Goal: Information Seeking & Learning: Find specific fact

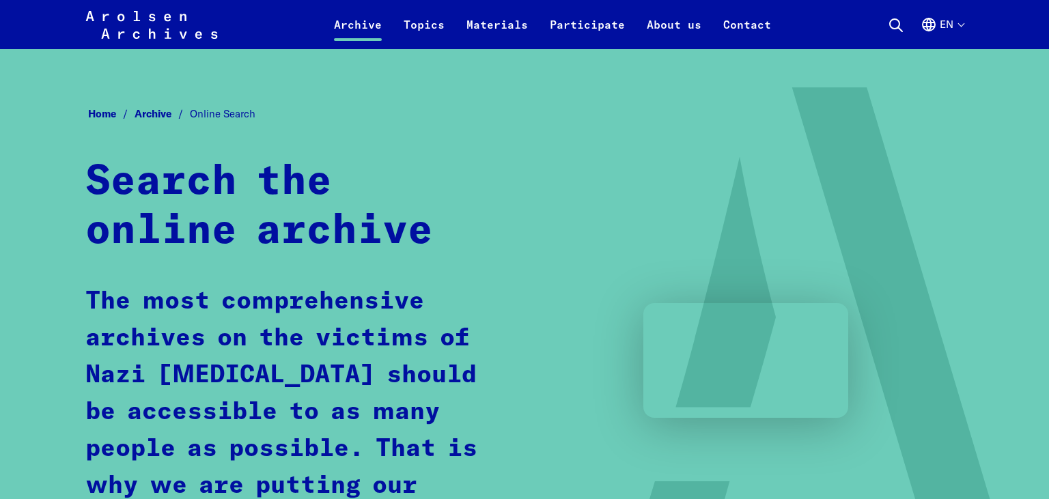
scroll to position [722, 0]
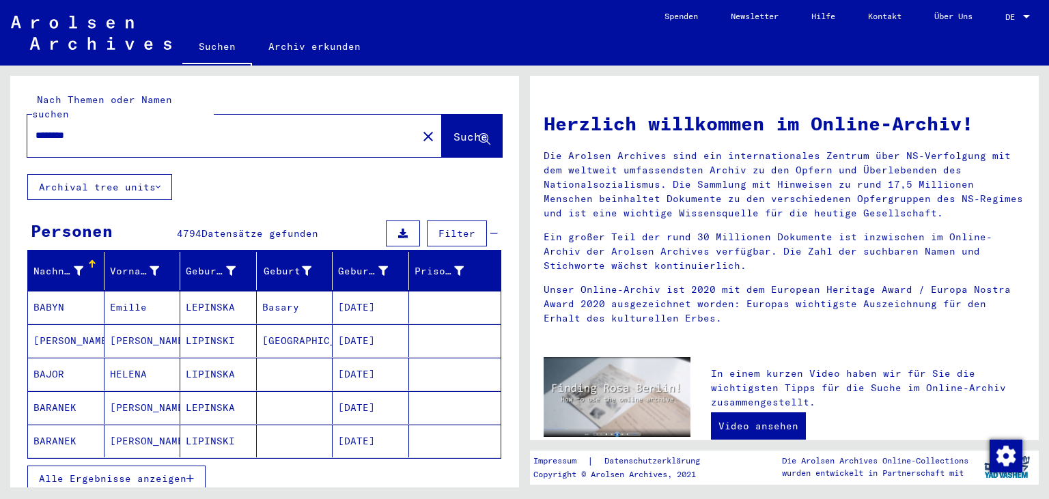
click at [10, 119] on div "Nach Themen oder Namen suchen ******** close Suche Archival tree units Personen…" at bounding box center [264, 287] width 509 height 422
click at [72, 128] on input "********" at bounding box center [219, 135] width 366 height 14
paste input "**********"
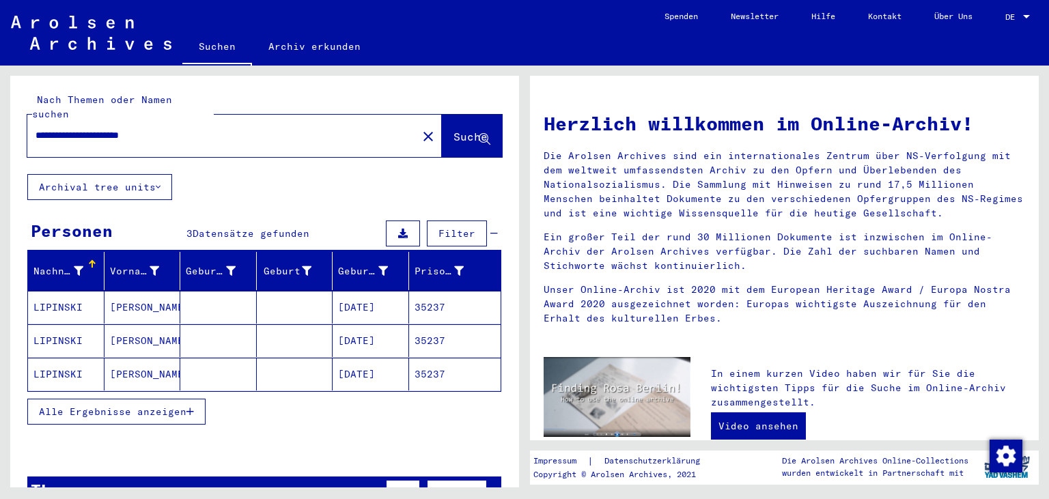
click at [372, 291] on mat-cell "01/02/1921" at bounding box center [371, 307] width 77 height 33
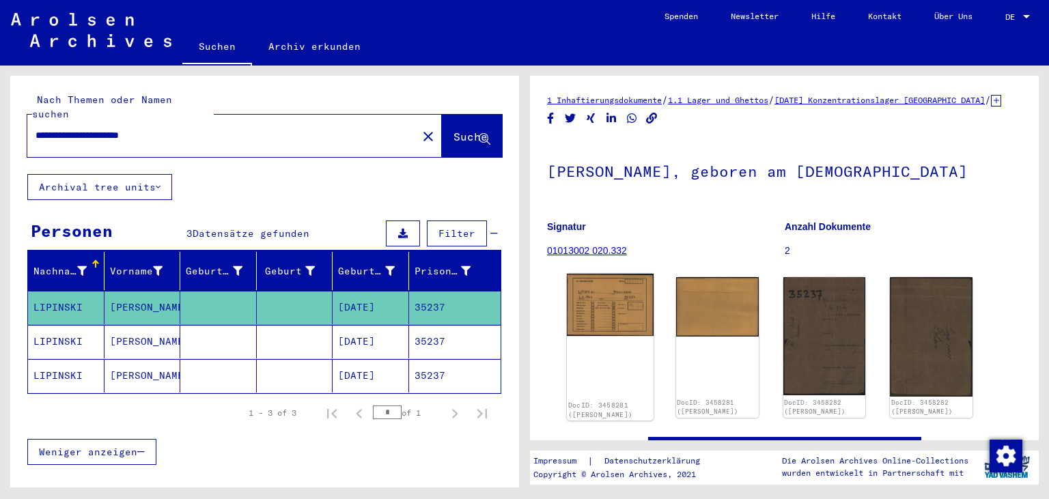
click at [616, 335] on img at bounding box center [610, 305] width 87 height 62
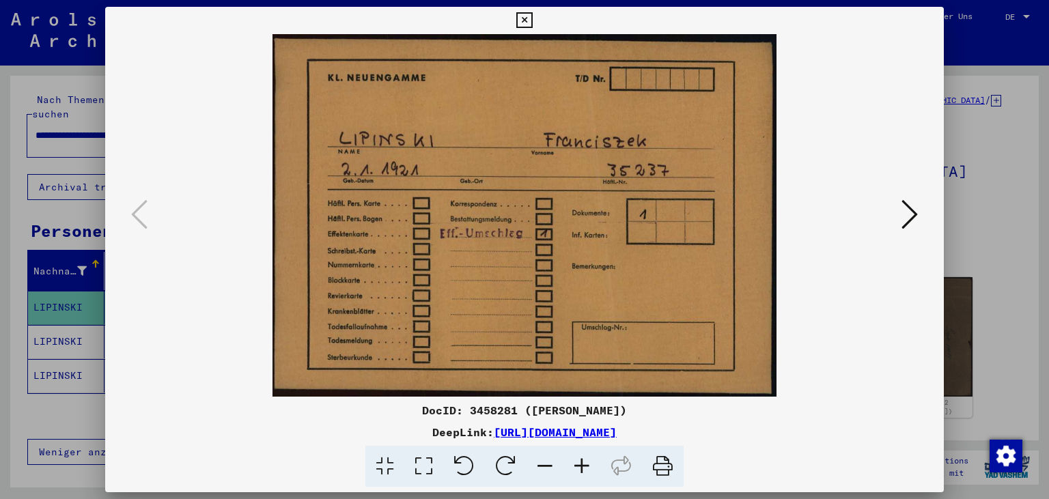
click at [906, 221] on icon at bounding box center [910, 214] width 16 height 33
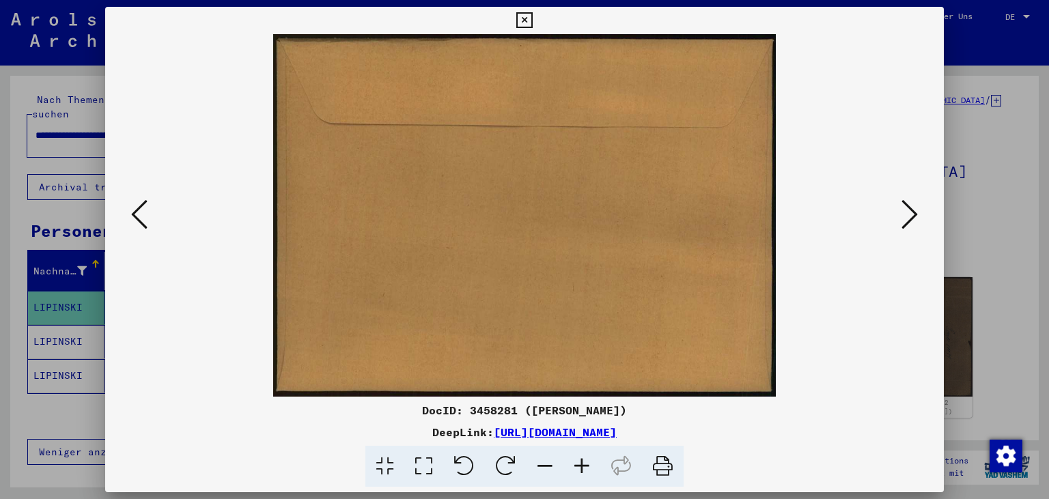
click at [905, 221] on icon at bounding box center [910, 214] width 16 height 33
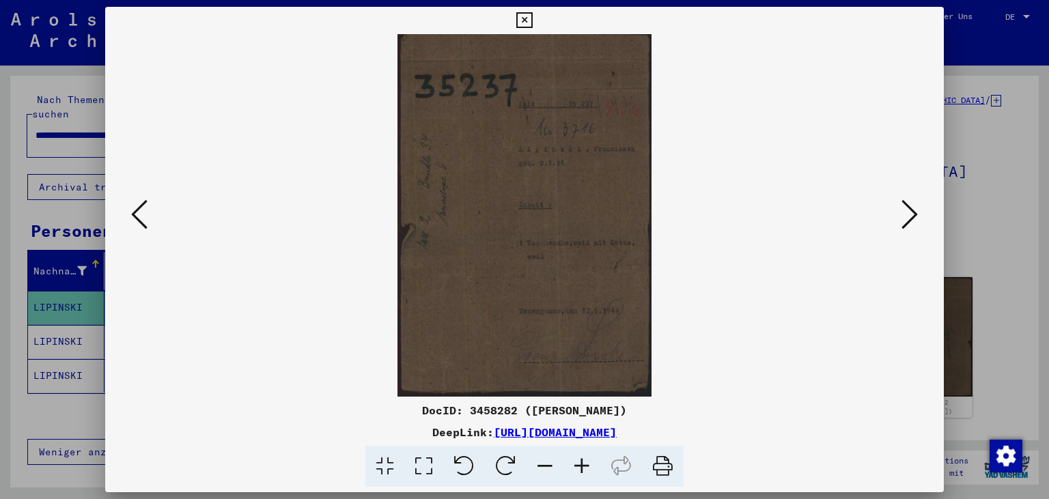
click at [907, 216] on icon at bounding box center [910, 214] width 16 height 33
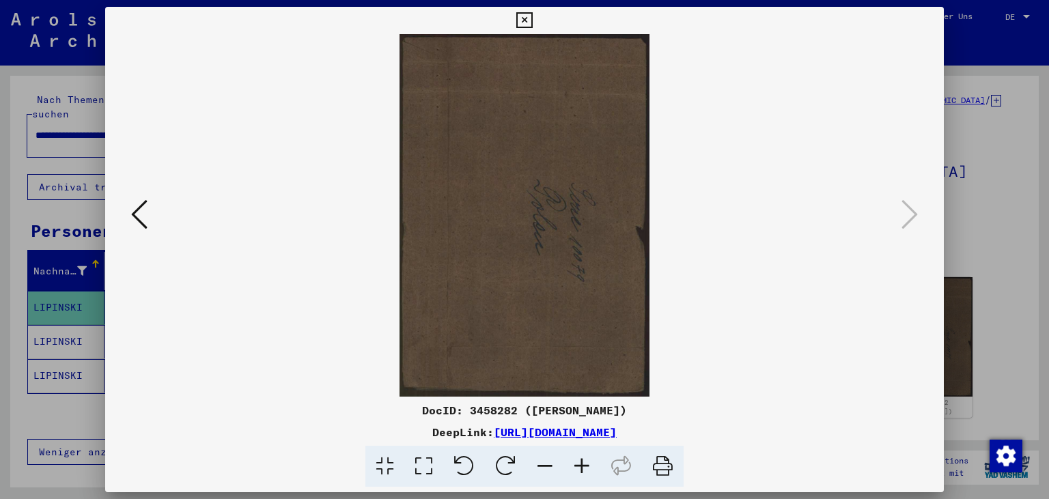
click at [532, 18] on icon at bounding box center [525, 20] width 16 height 16
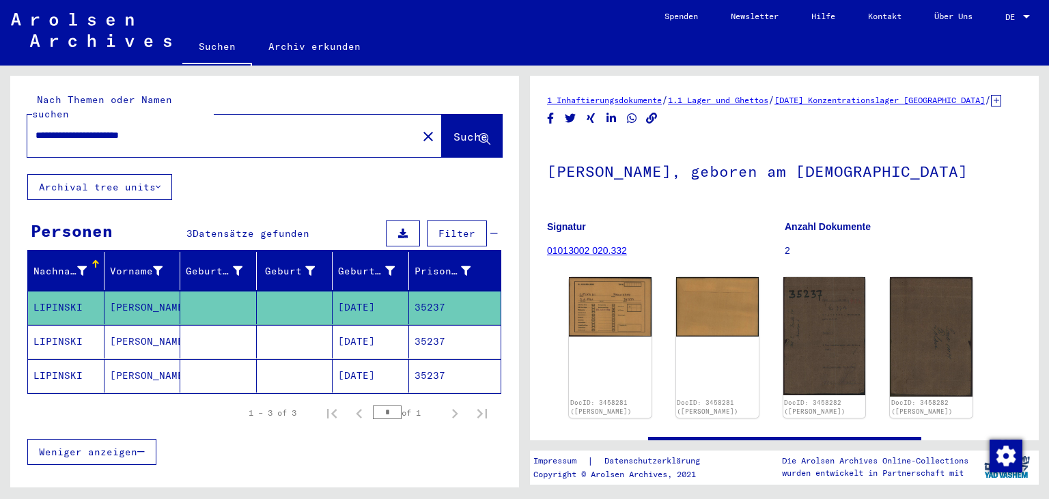
click at [456, 325] on mat-cell "35237" at bounding box center [455, 341] width 92 height 33
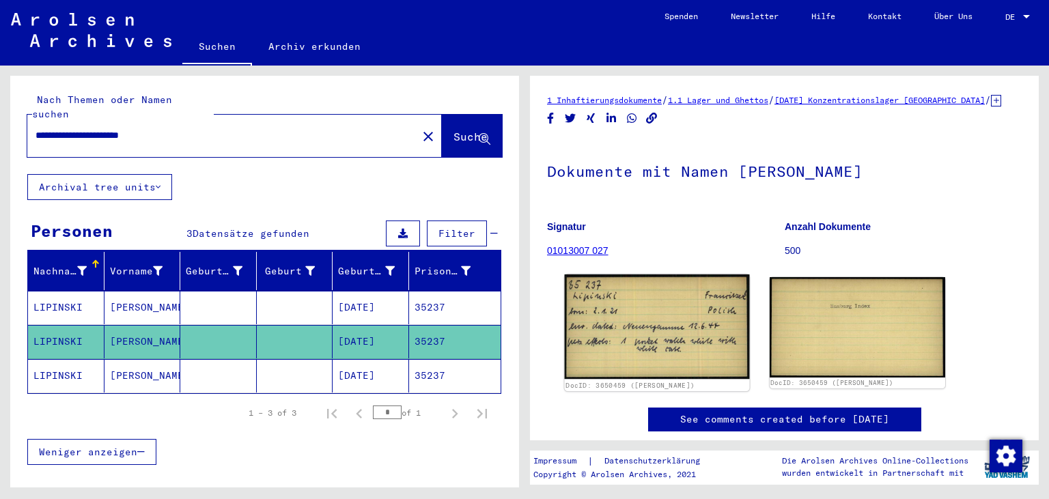
click at [676, 322] on img at bounding box center [657, 327] width 184 height 105
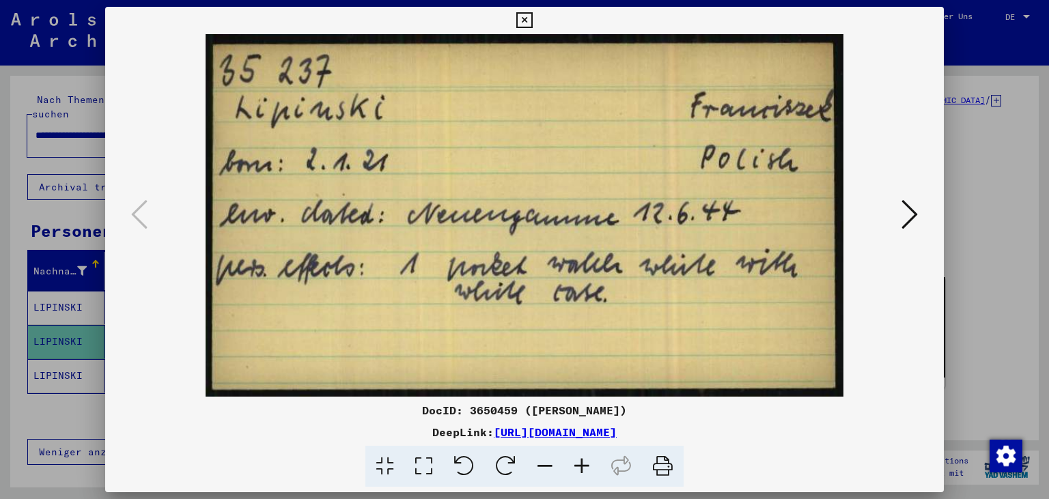
click at [907, 220] on icon at bounding box center [910, 214] width 16 height 33
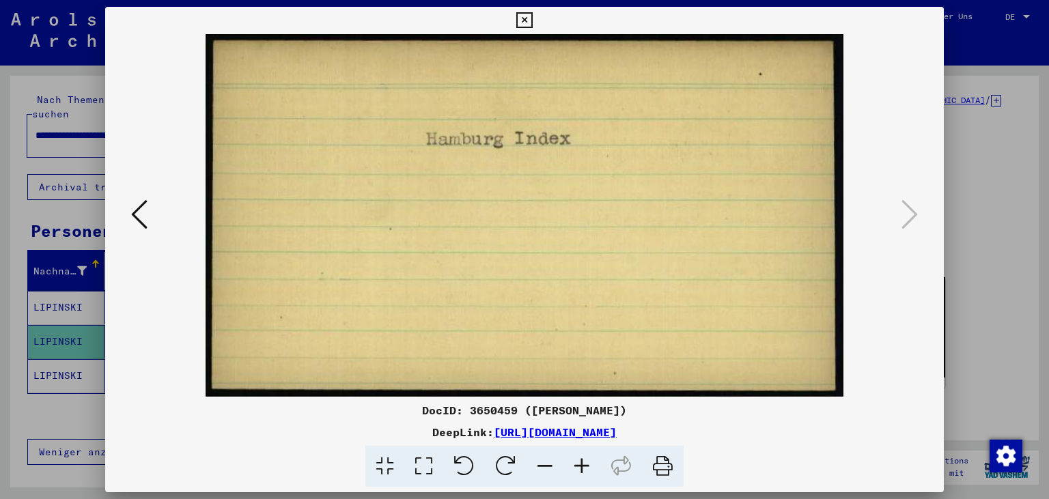
click at [532, 23] on icon at bounding box center [525, 20] width 16 height 16
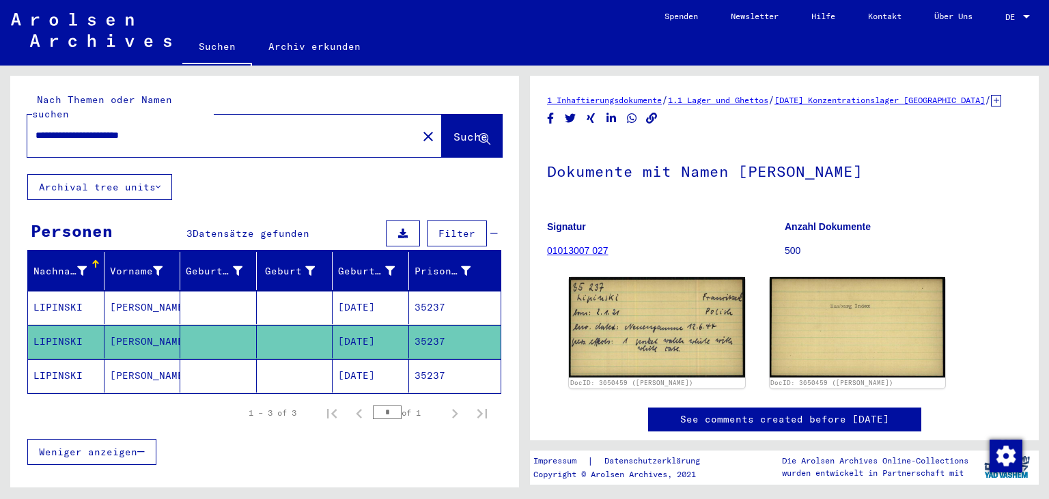
click at [375, 359] on mat-cell "01/02/1921" at bounding box center [371, 375] width 77 height 33
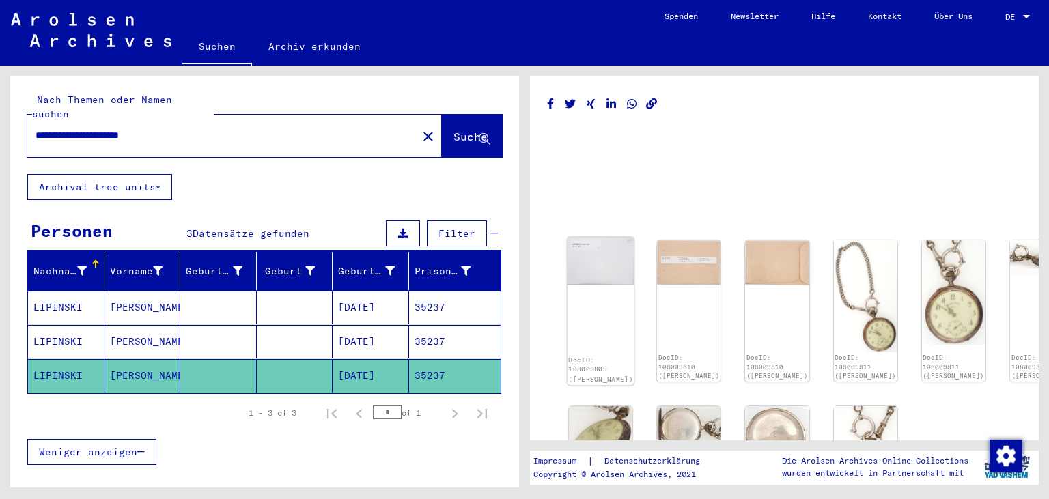
click at [603, 271] on img at bounding box center [601, 261] width 67 height 48
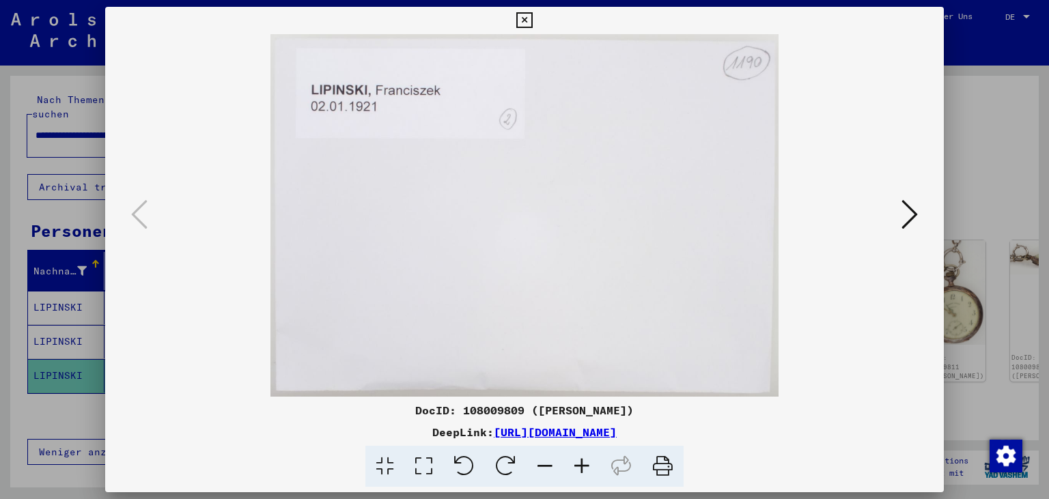
click at [906, 223] on icon at bounding box center [910, 214] width 16 height 33
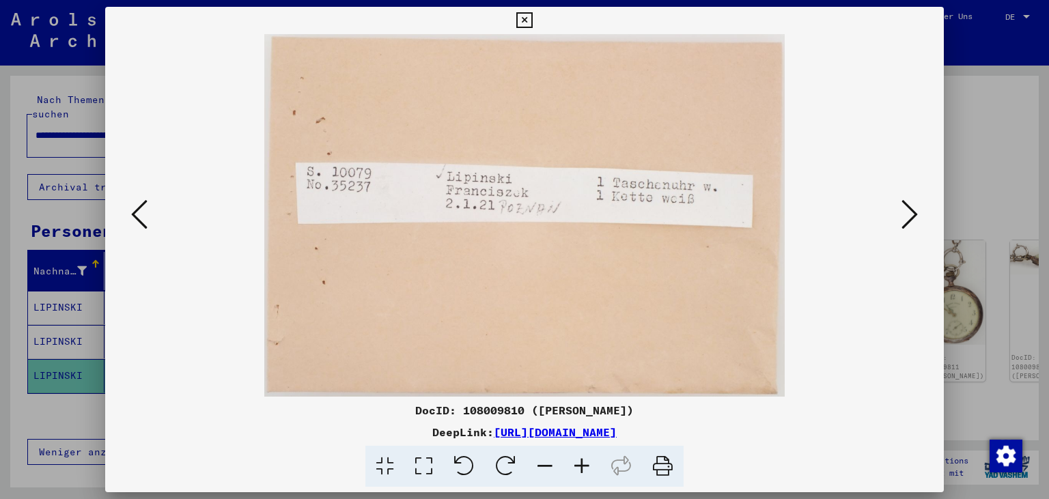
click at [906, 223] on icon at bounding box center [910, 214] width 16 height 33
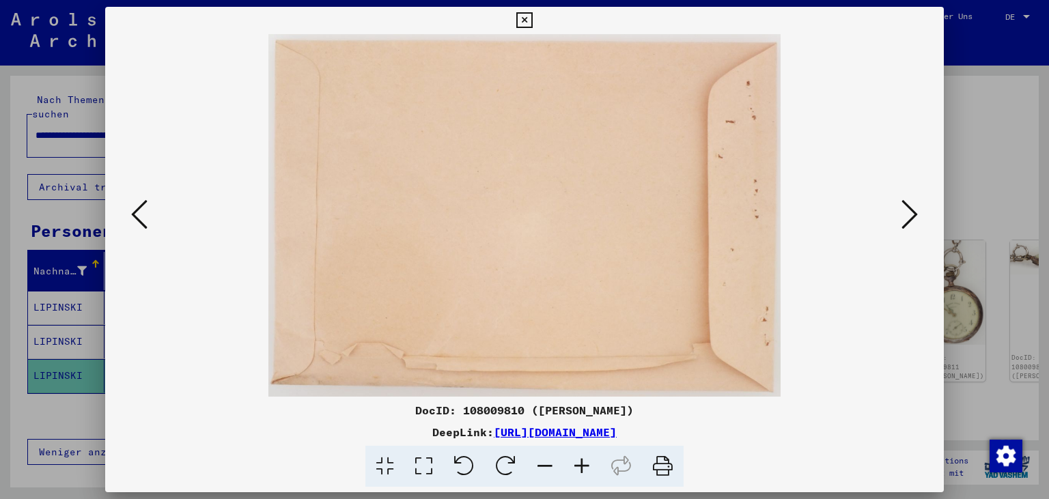
click at [906, 223] on icon at bounding box center [910, 214] width 16 height 33
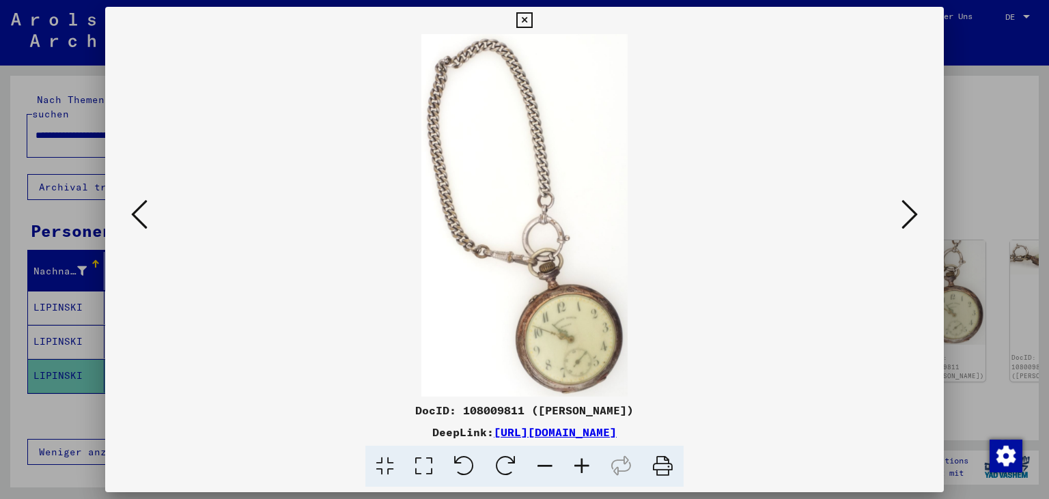
click at [906, 223] on icon at bounding box center [910, 214] width 16 height 33
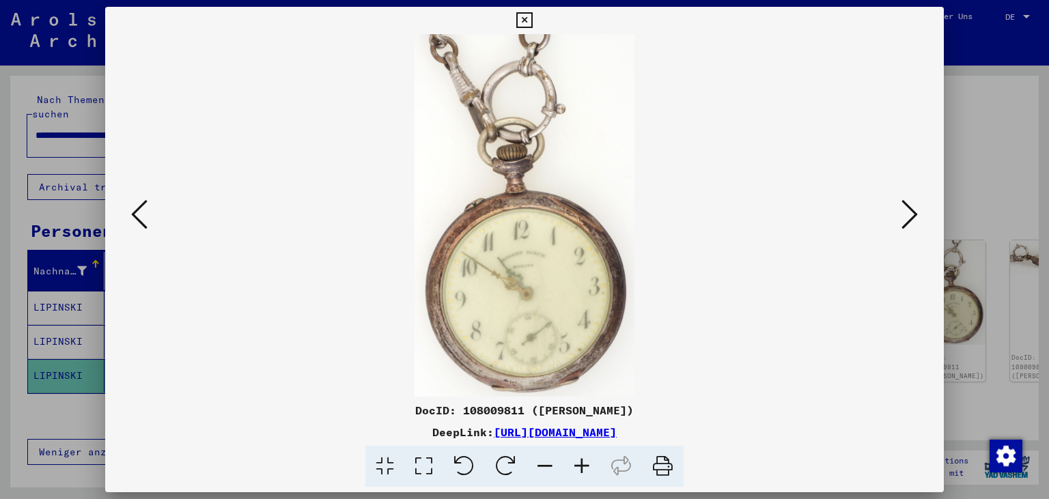
click at [906, 223] on icon at bounding box center [910, 214] width 16 height 33
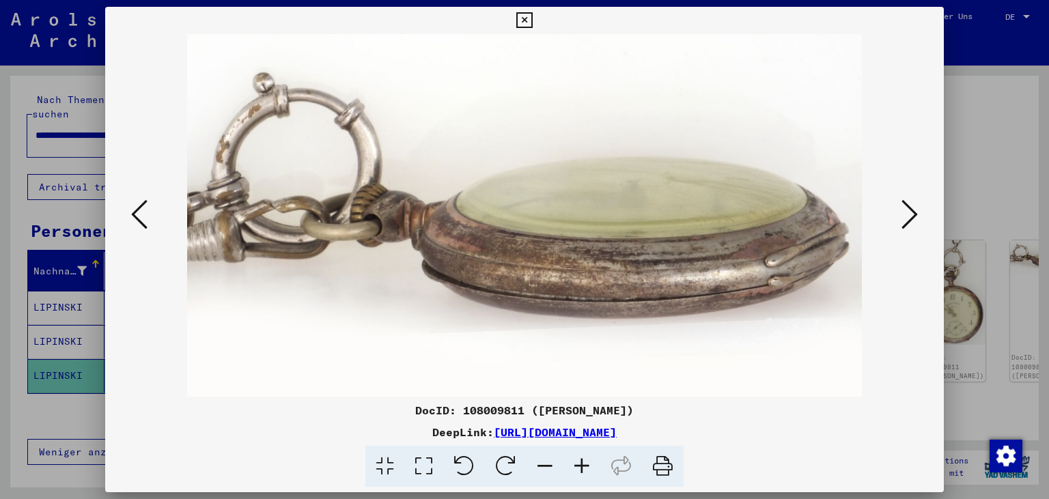
click at [906, 223] on icon at bounding box center [910, 214] width 16 height 33
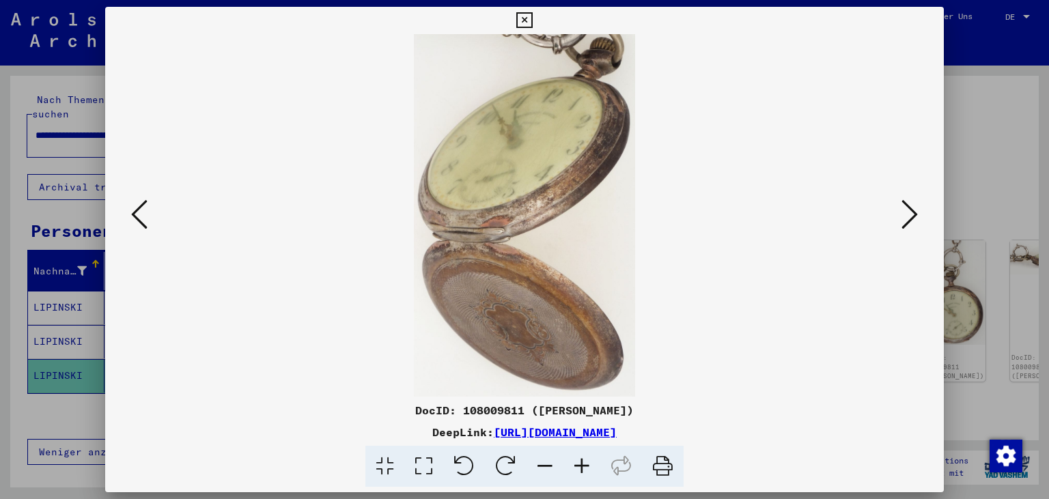
click at [906, 223] on icon at bounding box center [910, 214] width 16 height 33
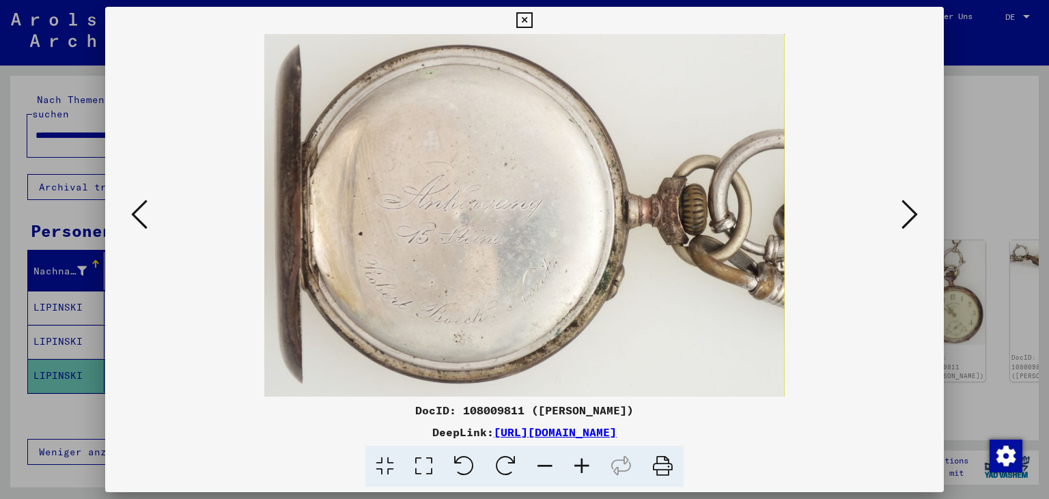
click at [906, 223] on icon at bounding box center [910, 214] width 16 height 33
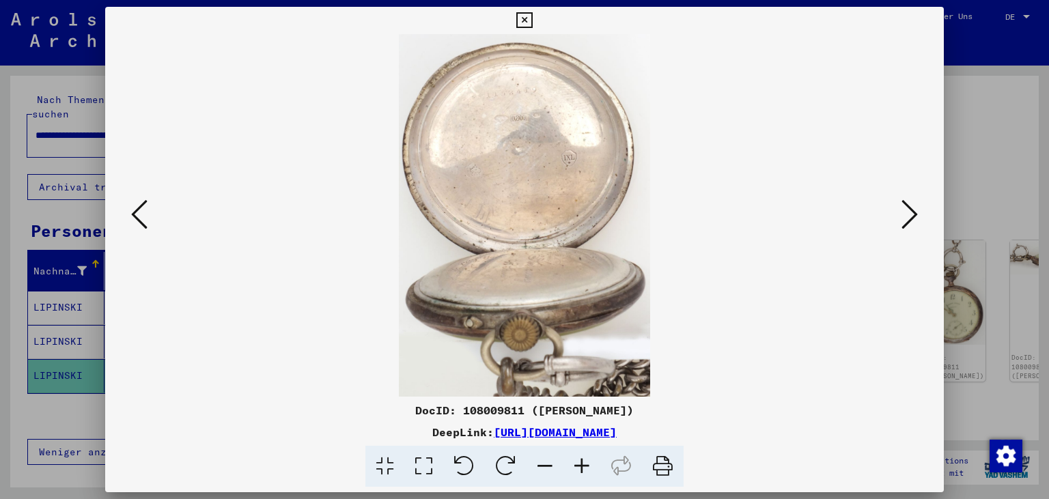
click at [906, 223] on icon at bounding box center [910, 214] width 16 height 33
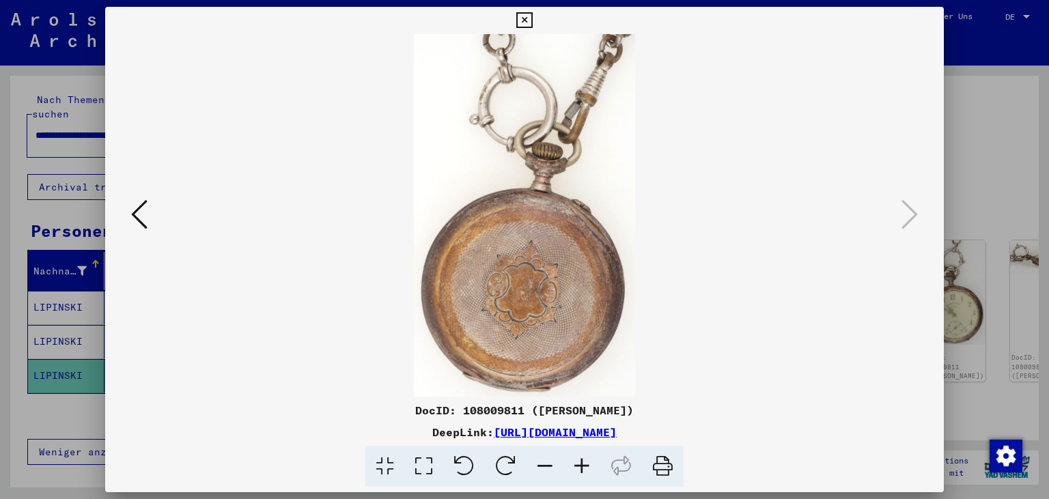
click at [532, 24] on icon at bounding box center [525, 20] width 16 height 16
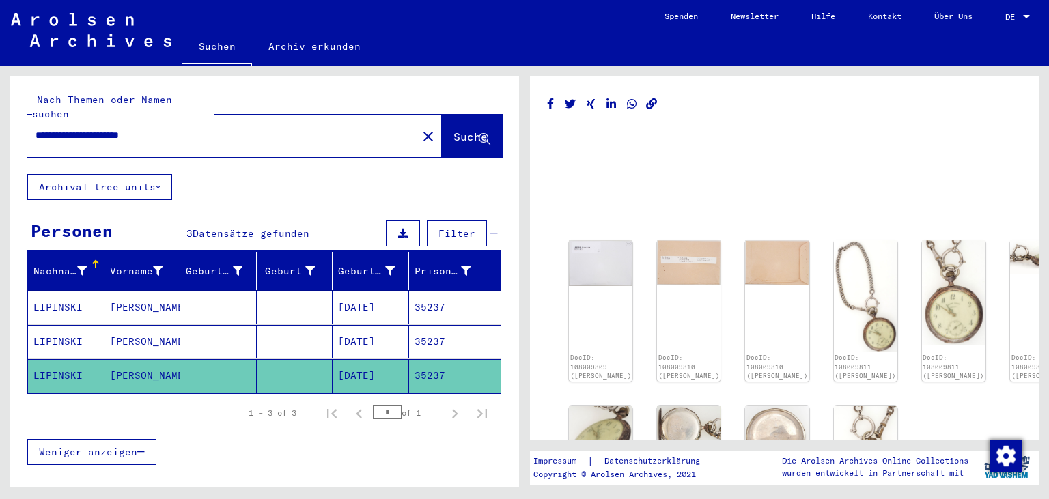
scroll to position [226, 0]
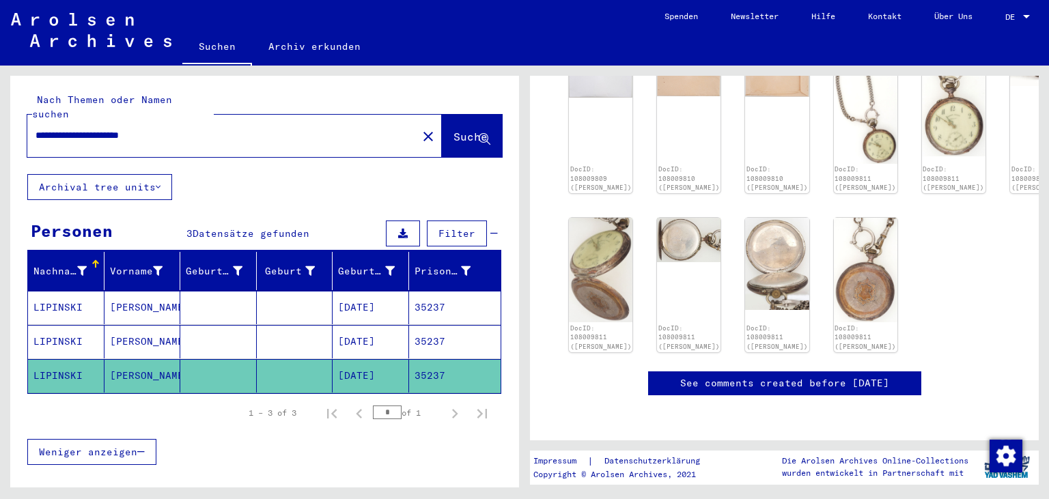
click at [449, 292] on mat-cell "35237" at bounding box center [455, 307] width 92 height 33
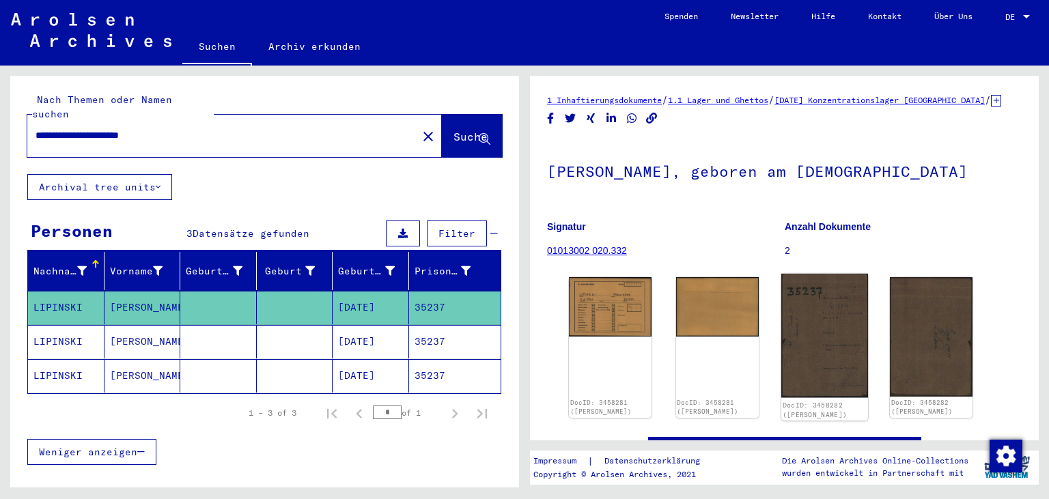
click at [791, 335] on img at bounding box center [824, 336] width 87 height 124
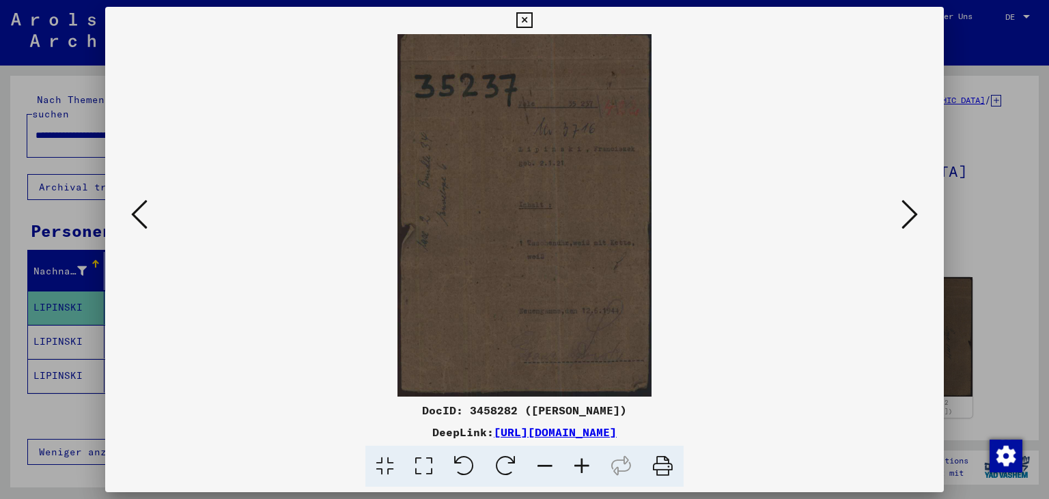
click at [918, 218] on icon at bounding box center [910, 214] width 16 height 33
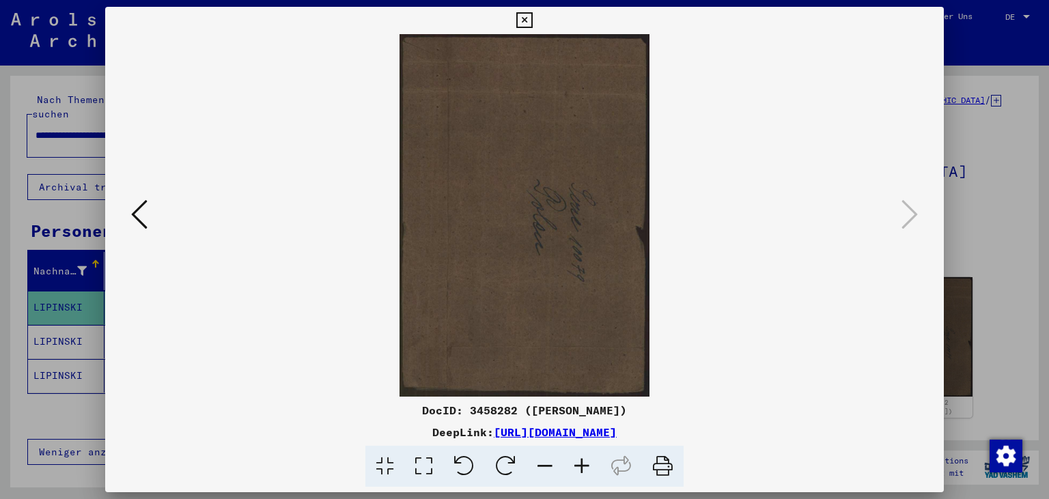
click at [143, 221] on icon at bounding box center [139, 214] width 16 height 33
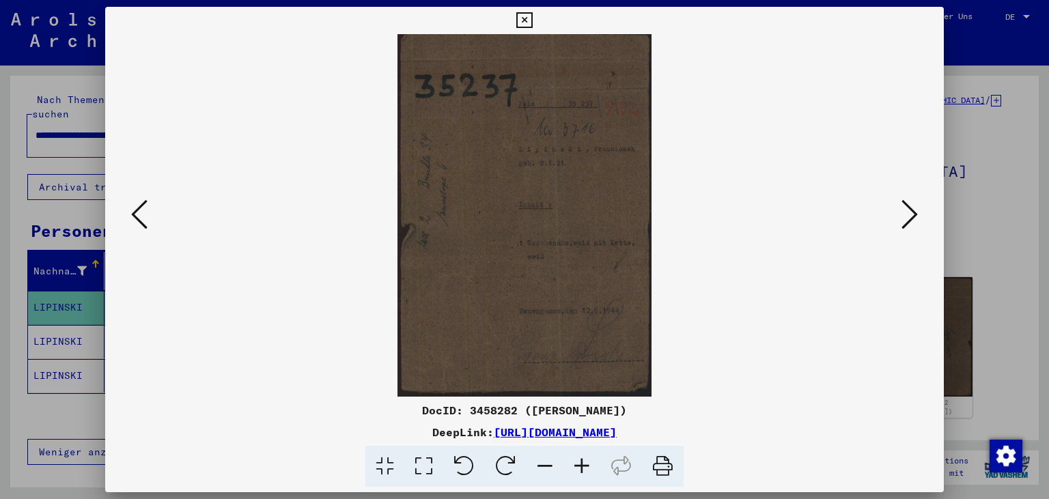
click at [142, 226] on icon at bounding box center [139, 214] width 16 height 33
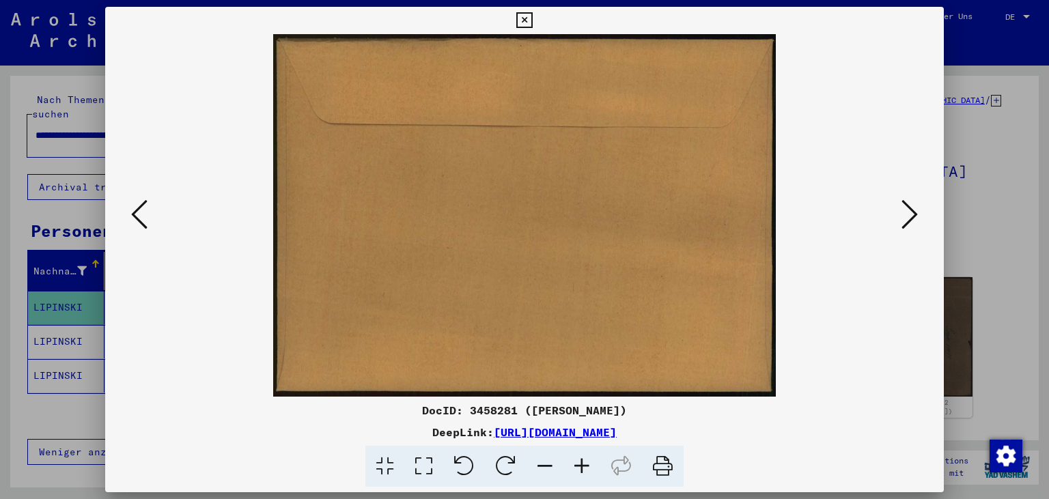
click at [142, 226] on icon at bounding box center [139, 214] width 16 height 33
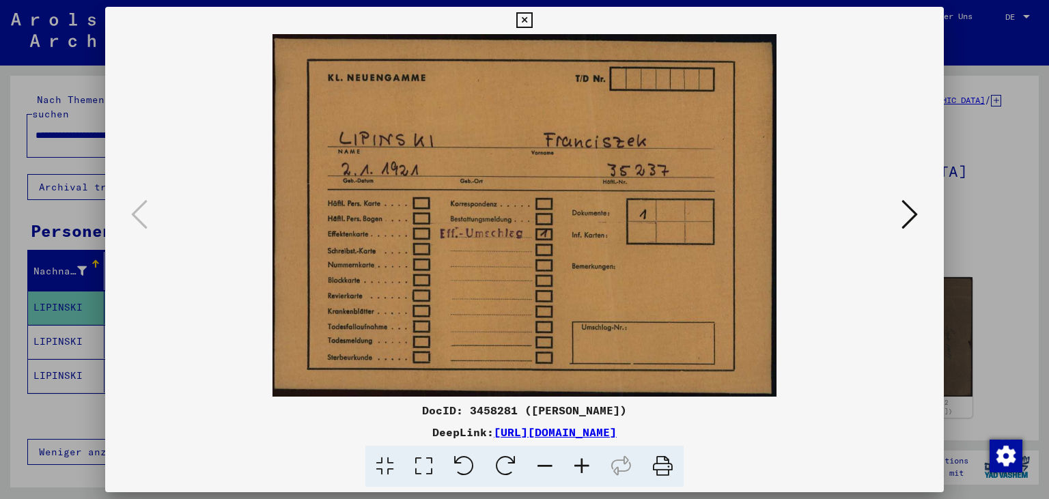
click at [911, 207] on icon at bounding box center [910, 214] width 16 height 33
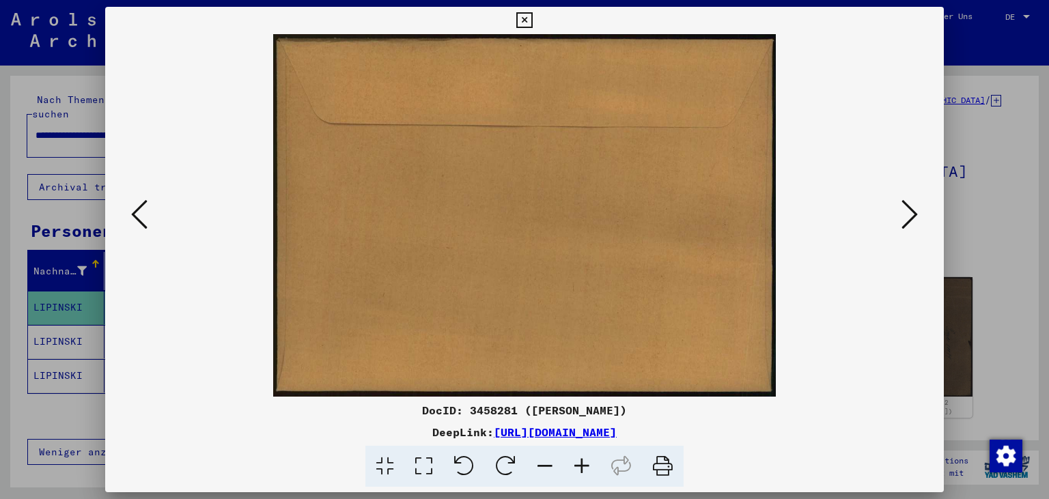
click at [914, 206] on icon at bounding box center [910, 214] width 16 height 33
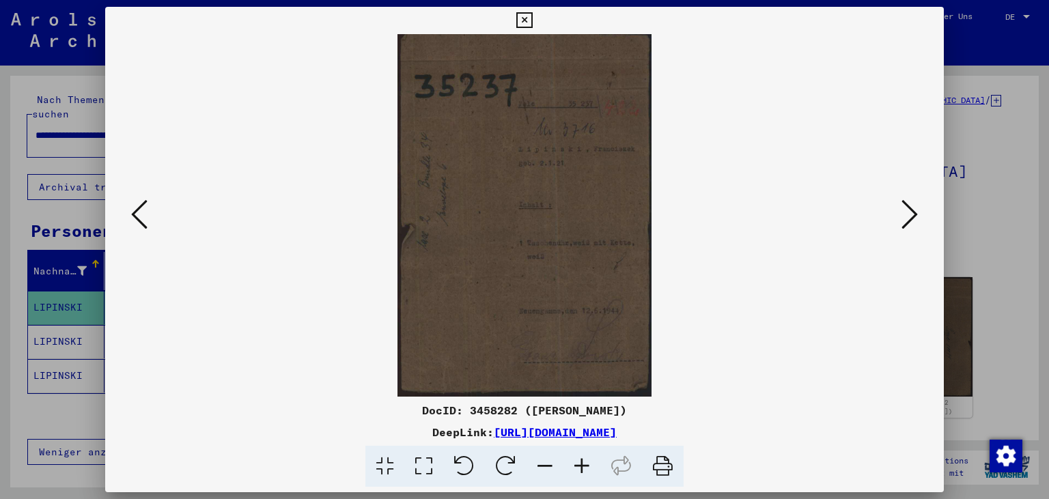
click at [532, 20] on icon at bounding box center [525, 20] width 16 height 16
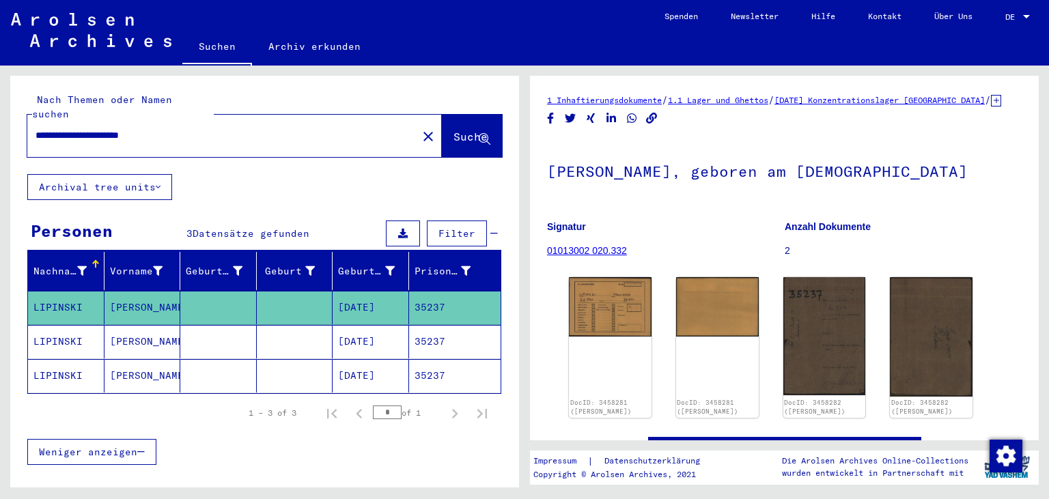
click at [58, 128] on input "**********" at bounding box center [223, 135] width 374 height 14
type input "**********"
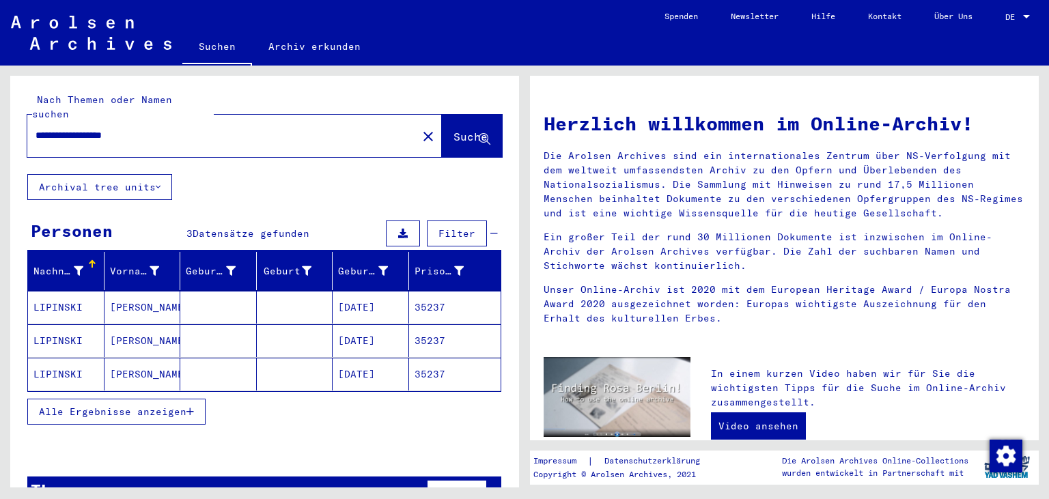
click at [384, 293] on mat-cell "01/02/1921" at bounding box center [371, 307] width 77 height 33
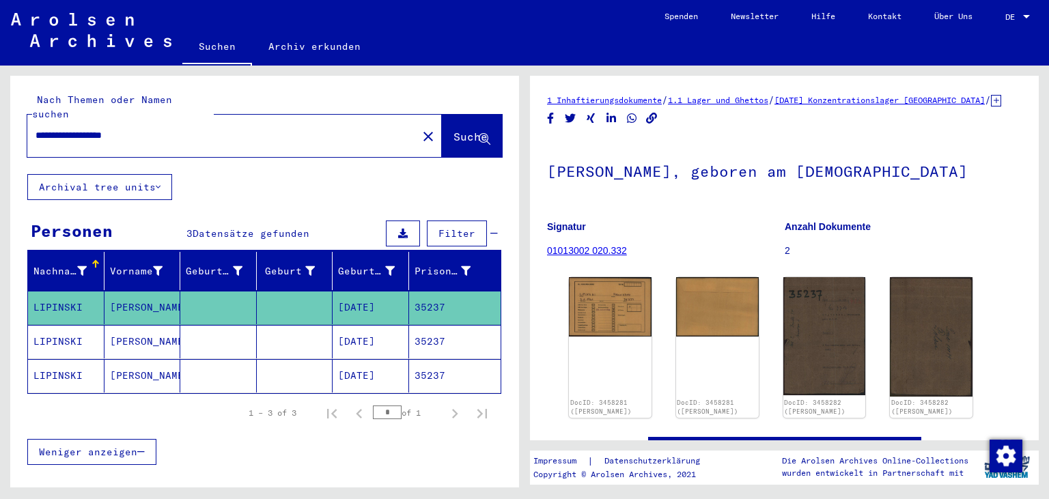
click at [367, 325] on mat-cell "01/02/1921" at bounding box center [371, 341] width 77 height 33
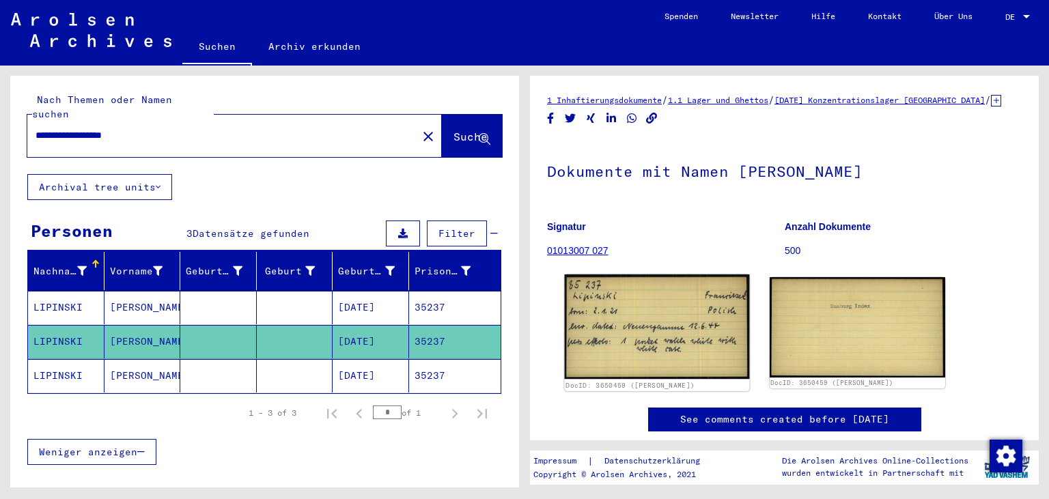
click at [676, 331] on img at bounding box center [657, 327] width 184 height 105
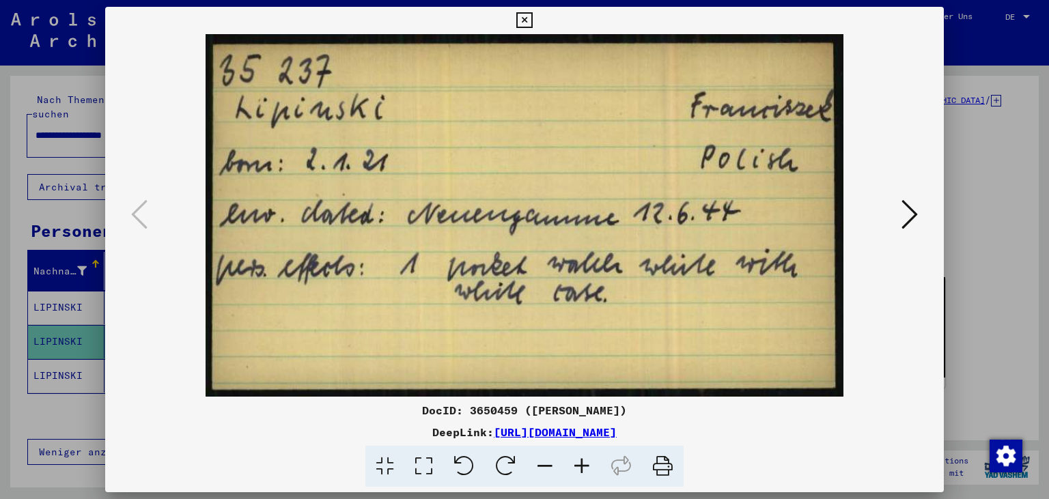
click at [907, 219] on icon at bounding box center [910, 214] width 16 height 33
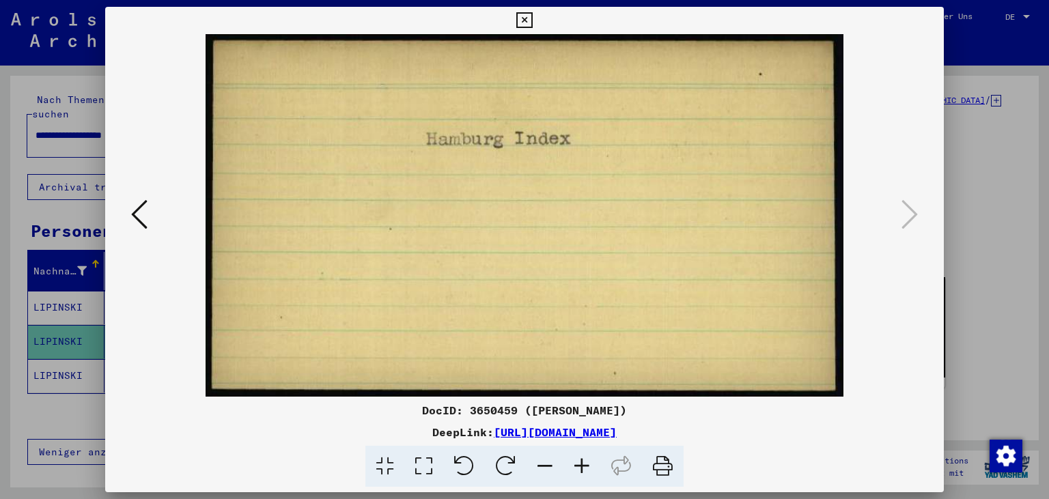
click at [532, 22] on icon at bounding box center [525, 20] width 16 height 16
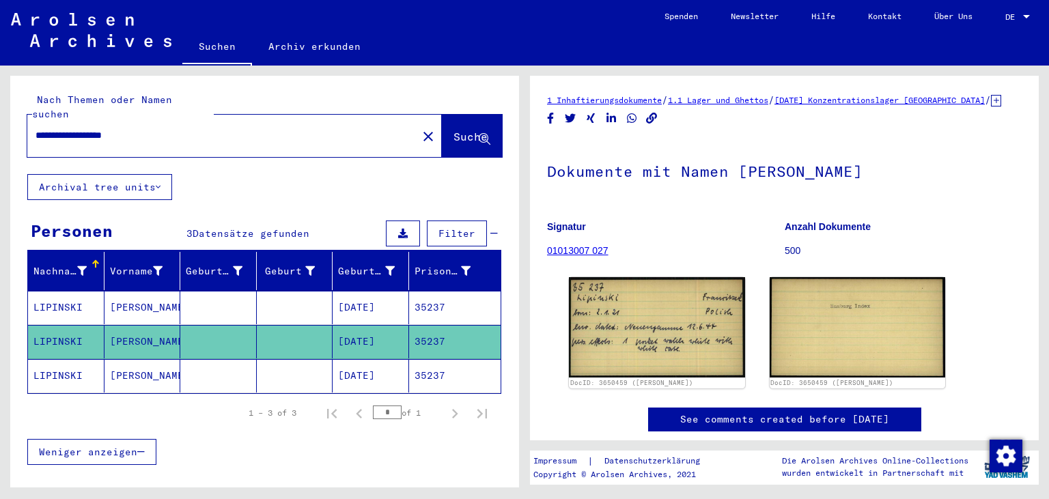
click at [384, 359] on mat-cell "01/02/1921" at bounding box center [371, 375] width 77 height 33
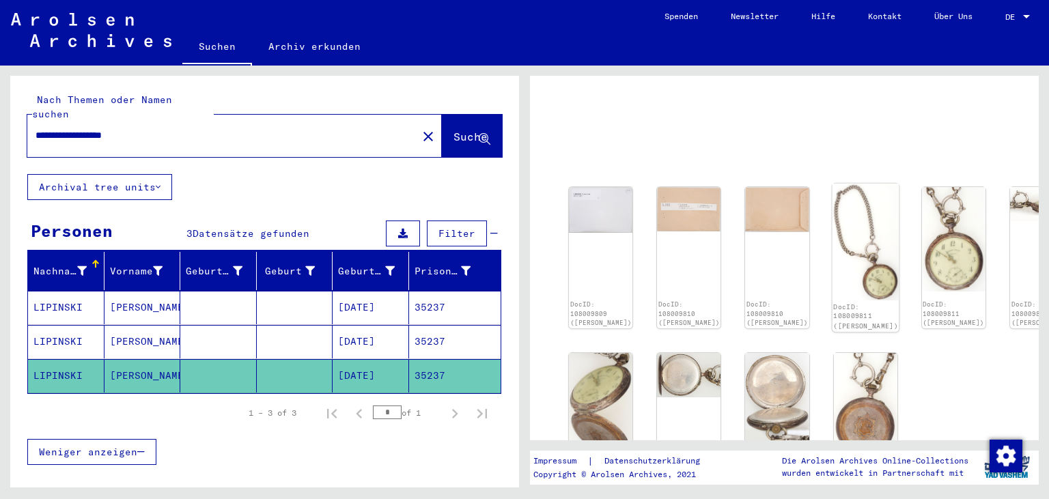
scroll to position [301, 0]
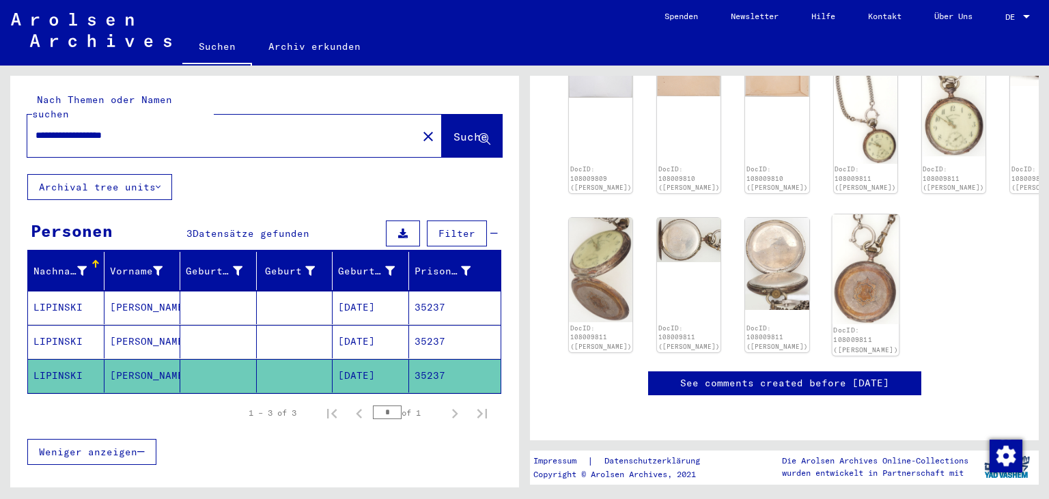
click at [834, 215] on img at bounding box center [865, 270] width 67 height 110
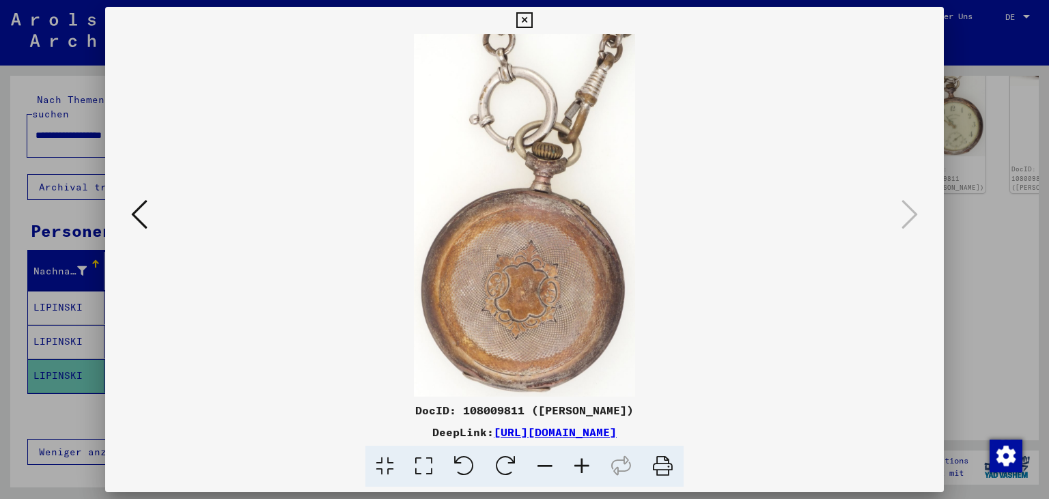
click at [133, 218] on icon at bounding box center [139, 214] width 16 height 33
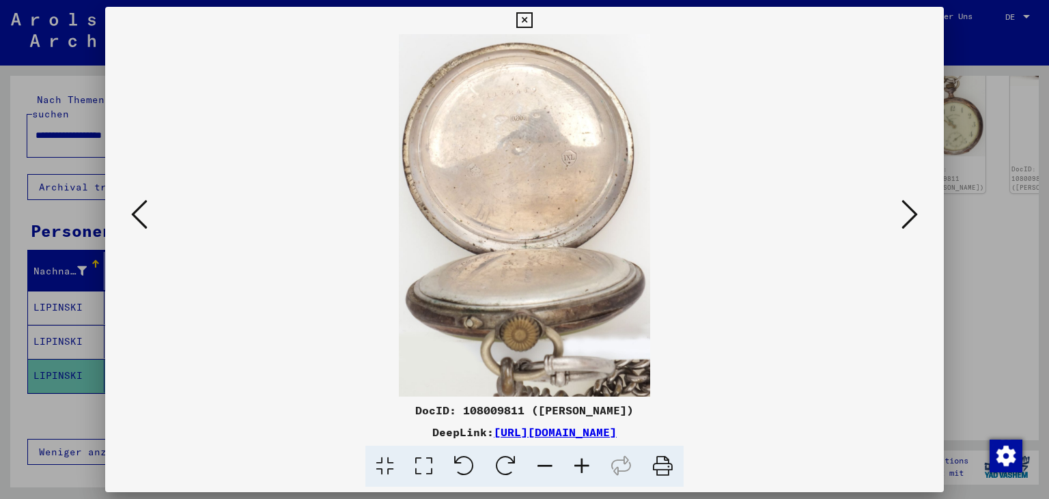
click at [135, 215] on icon at bounding box center [139, 214] width 16 height 33
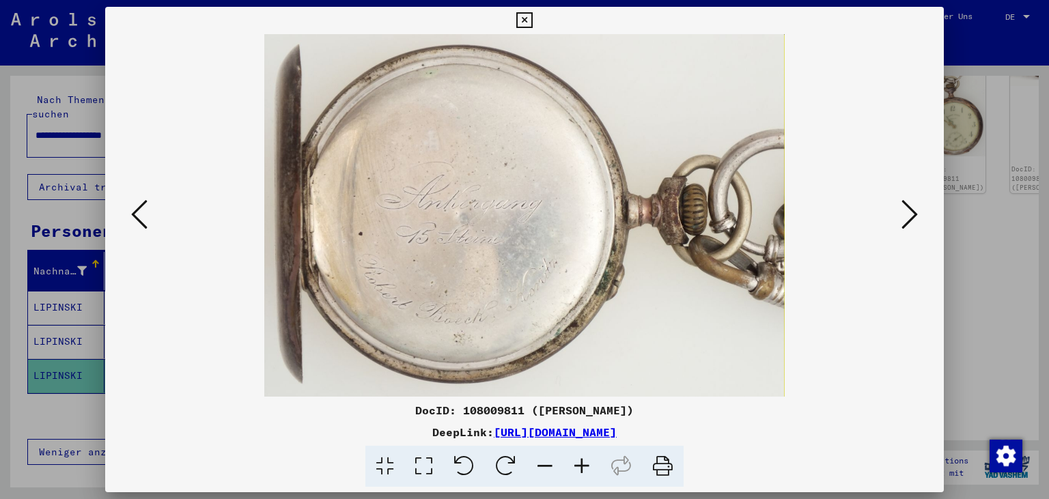
click at [135, 215] on icon at bounding box center [139, 214] width 16 height 33
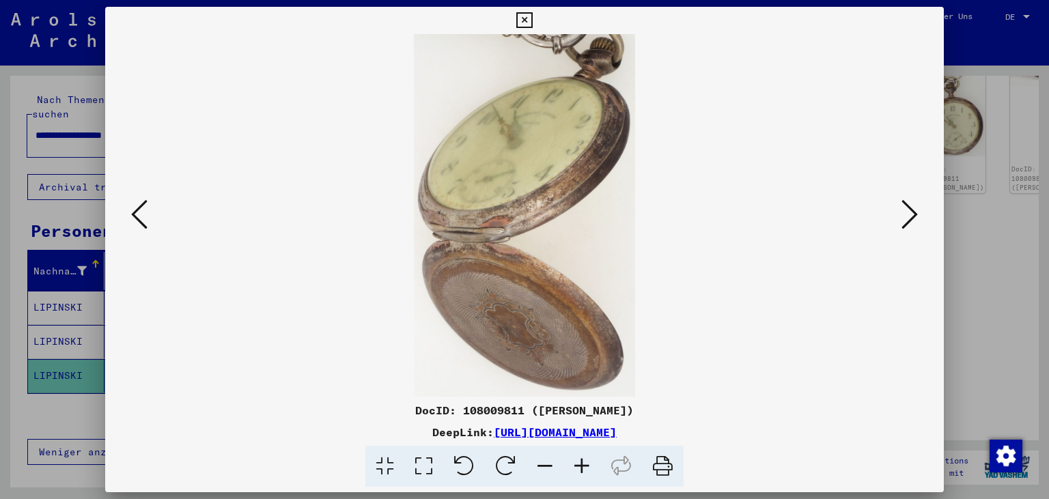
click at [135, 215] on icon at bounding box center [139, 214] width 16 height 33
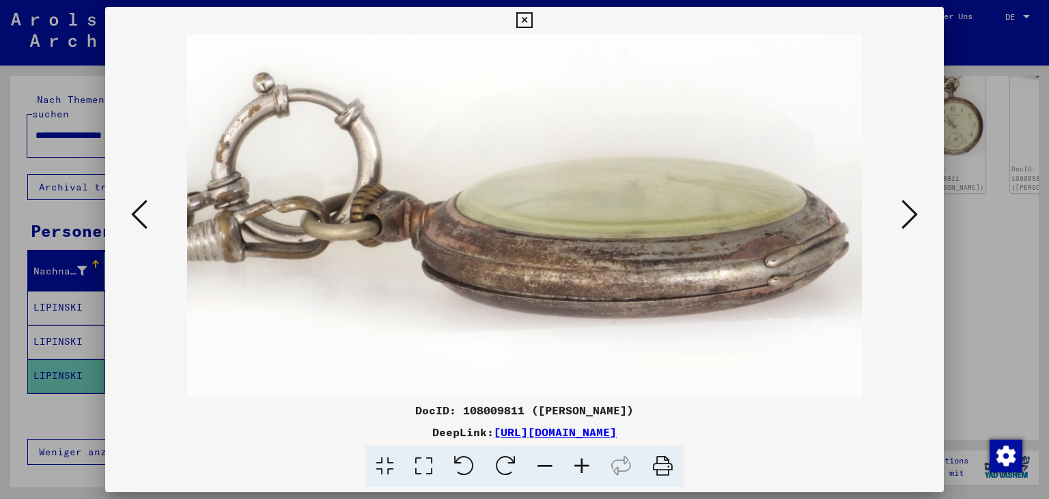
click at [135, 215] on icon at bounding box center [139, 214] width 16 height 33
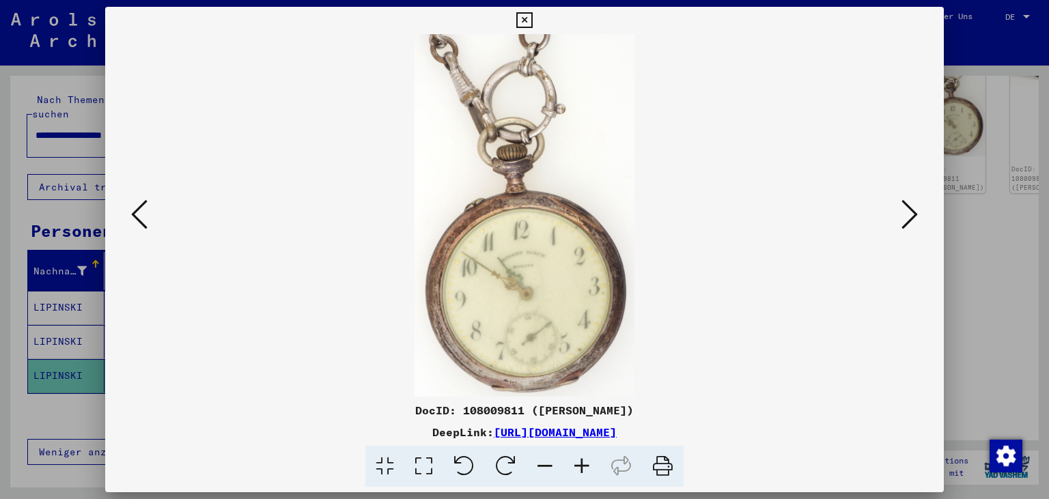
click at [532, 21] on icon at bounding box center [525, 20] width 16 height 16
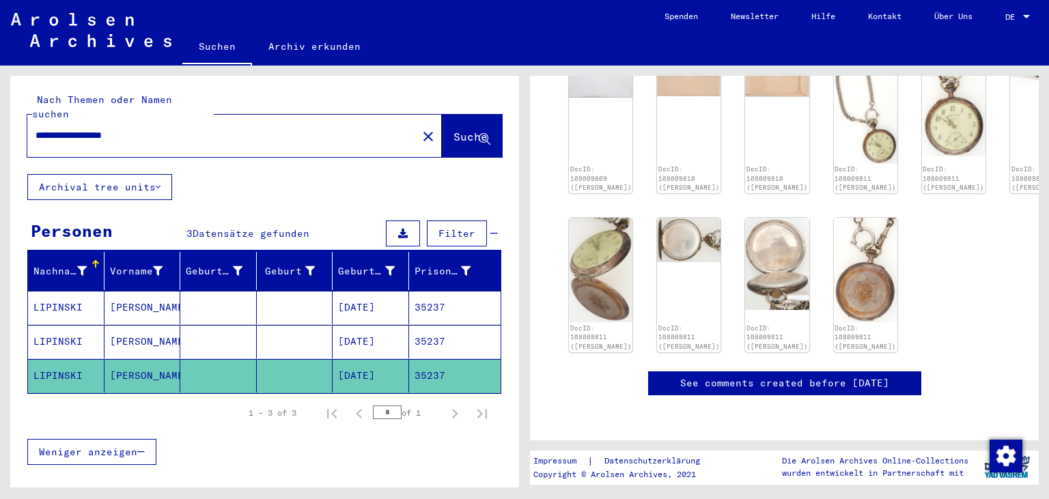
click at [60, 291] on mat-cell "LIPINSKI" at bounding box center [66, 307] width 77 height 33
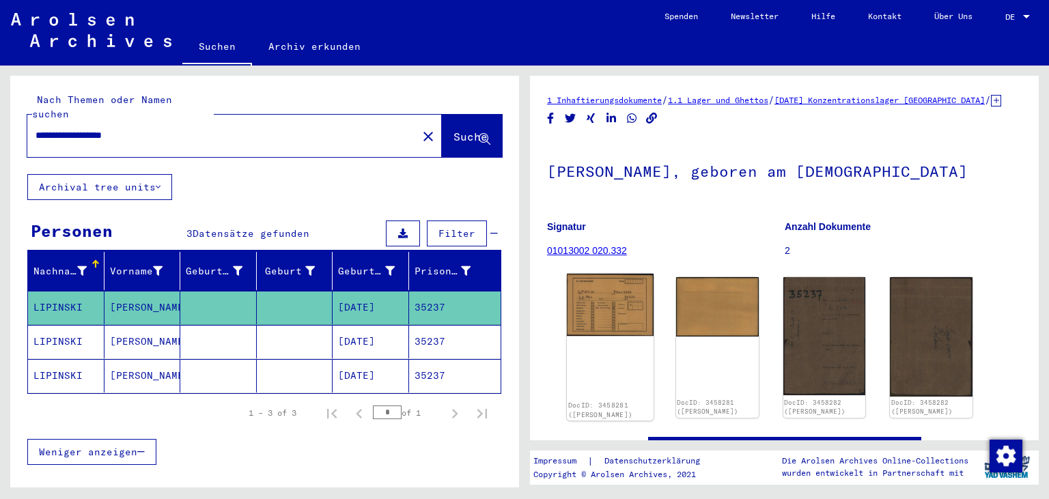
click at [616, 336] on img at bounding box center [610, 305] width 87 height 62
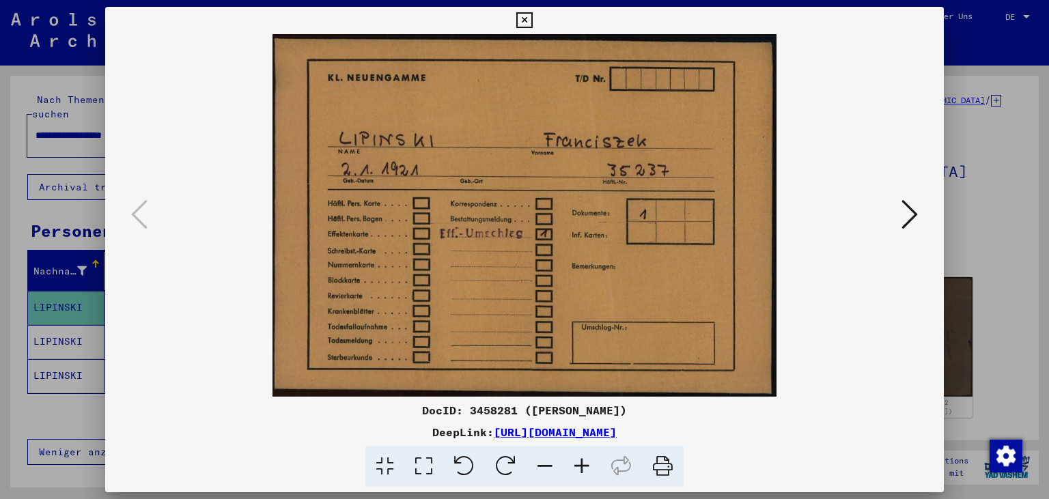
click at [914, 212] on icon at bounding box center [910, 214] width 16 height 33
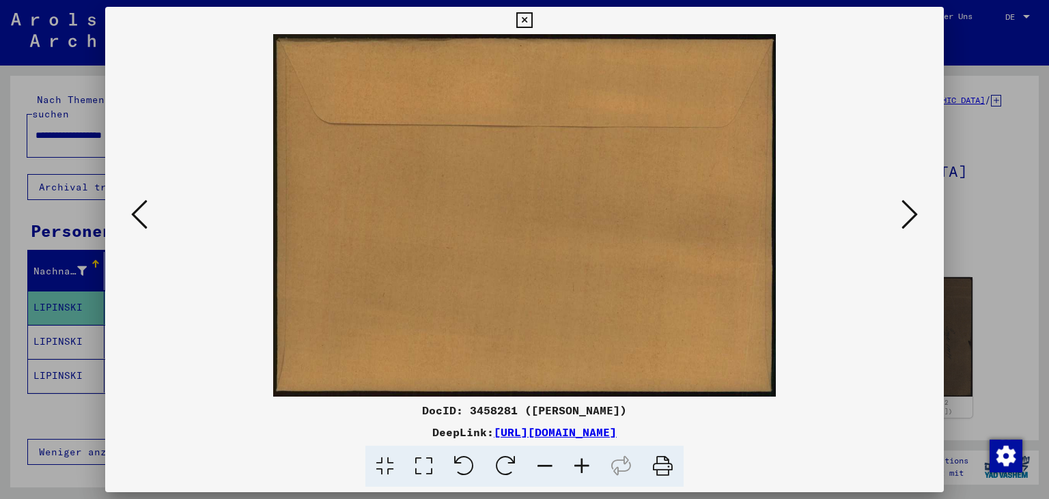
click at [914, 212] on icon at bounding box center [910, 214] width 16 height 33
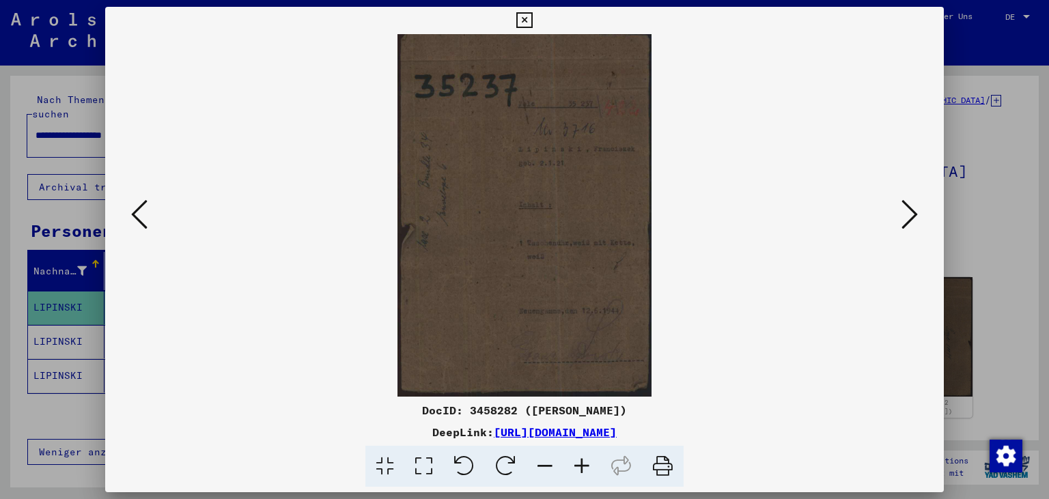
click at [914, 212] on icon at bounding box center [910, 214] width 16 height 33
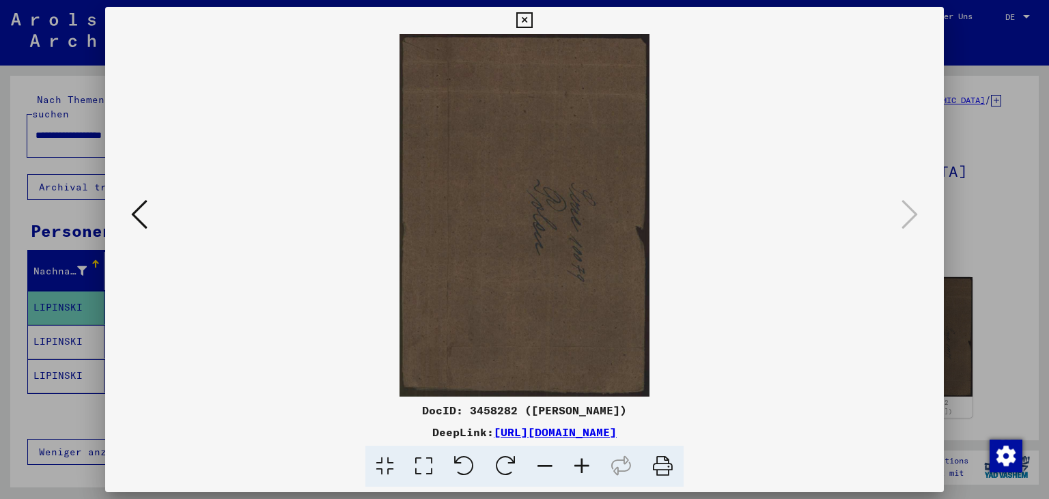
click at [532, 18] on icon at bounding box center [525, 20] width 16 height 16
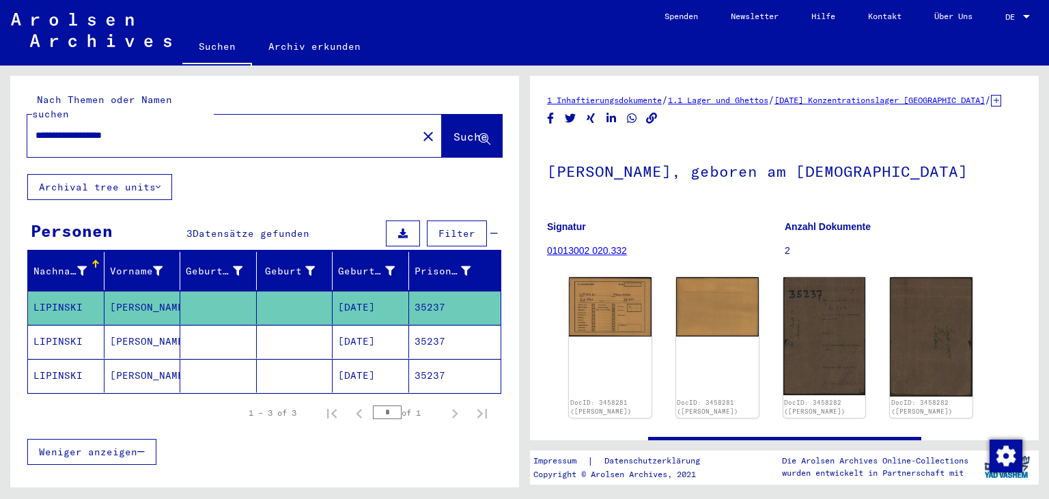
click at [87, 330] on mat-cell "LIPINSKI" at bounding box center [66, 341] width 77 height 33
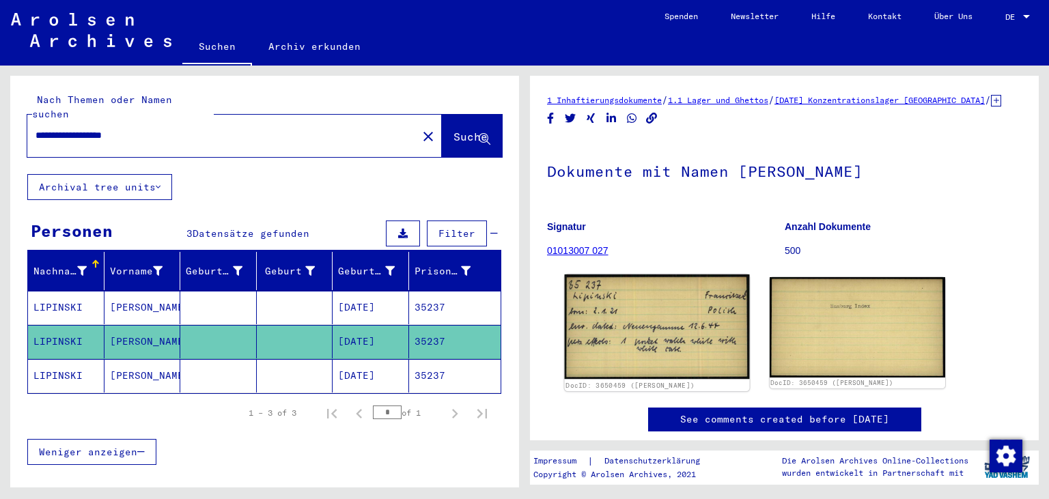
click at [674, 312] on img at bounding box center [657, 327] width 184 height 105
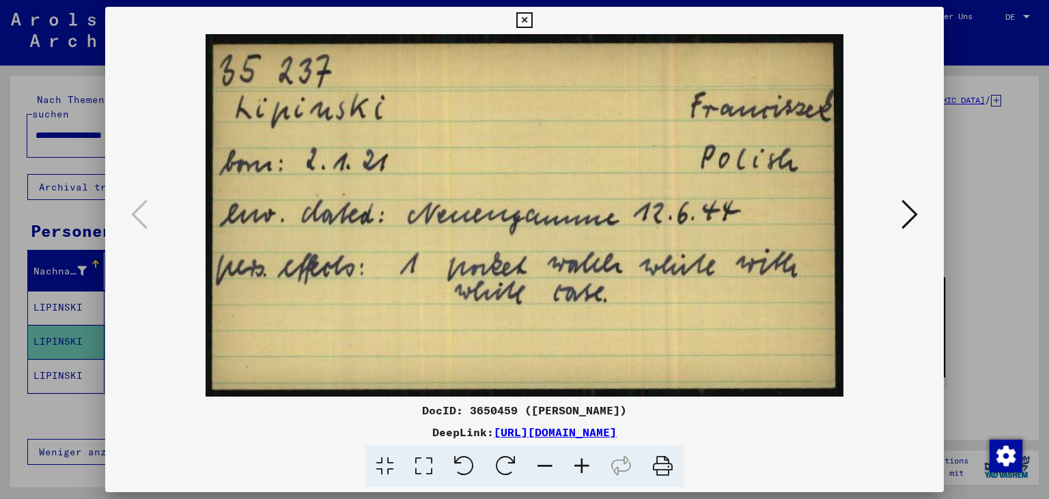
click at [532, 26] on icon at bounding box center [525, 20] width 16 height 16
